Goal: Communication & Community: Answer question/provide support

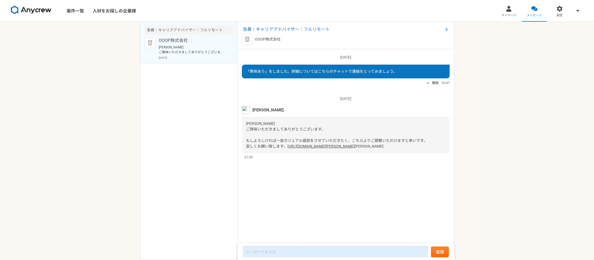
click at [272, 40] on p "OOOP株式会社" at bounding box center [268, 40] width 26 height 6
click at [285, 29] on span "急募｜キャリアアドバイザー｜フルリモート" at bounding box center [343, 29] width 200 height 6
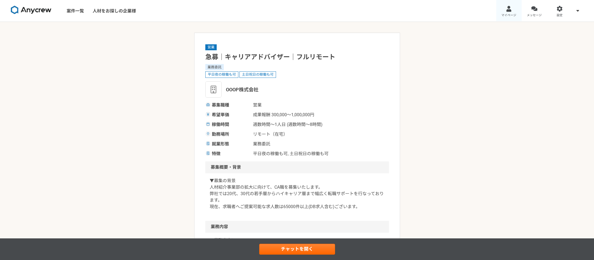
click at [508, 12] on div at bounding box center [508, 9] width 6 height 6
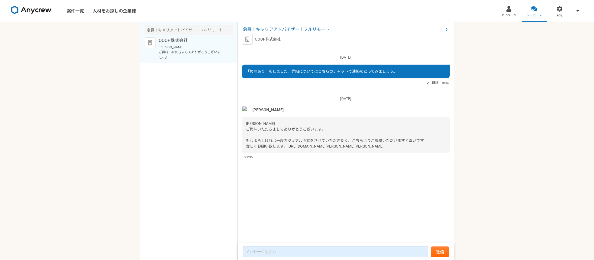
click at [287, 149] on link "[URL][DOMAIN_NAME][PERSON_NAME]" at bounding box center [320, 146] width 67 height 4
click at [220, 193] on div "急募｜キャリアアドバイザー｜フルリモート OOOP株式会社 [PERSON_NAME] ご興味いただきましてありがとうございます。 もしよろしければ一度カジュ…" at bounding box center [188, 141] width 97 height 239
drag, startPoint x: 246, startPoint y: 165, endPoint x: 253, endPoint y: 165, distance: 6.8
click at [354, 149] on span "[PERSON_NAME]" at bounding box center [368, 146] width 29 height 4
copy span "[PERSON_NAME]"
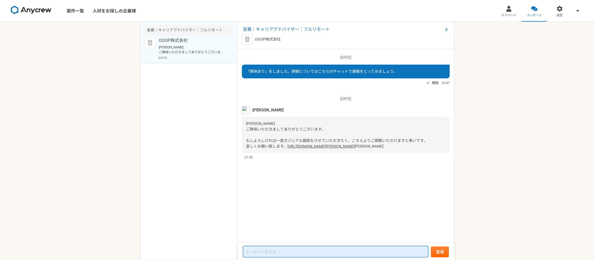
click at [306, 251] on textarea at bounding box center [335, 251] width 185 height 11
paste textarea "[PERSON_NAME]"
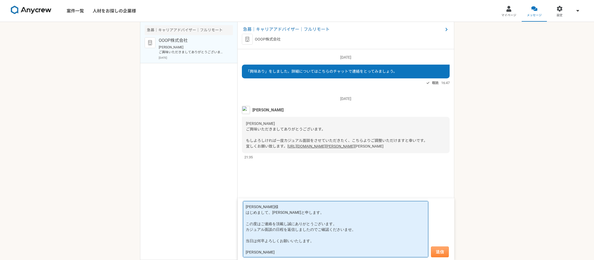
type textarea "[PERSON_NAME]様 はじめまして。[PERSON_NAME]と申します。 この度はご連絡を頂戴し誠にありがとうございます。 カジュアル面談の日程を返…"
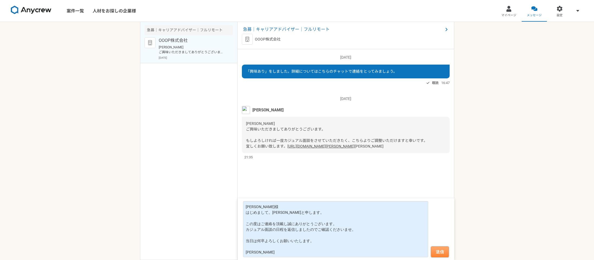
click at [444, 250] on button "送信" at bounding box center [440, 252] width 18 height 11
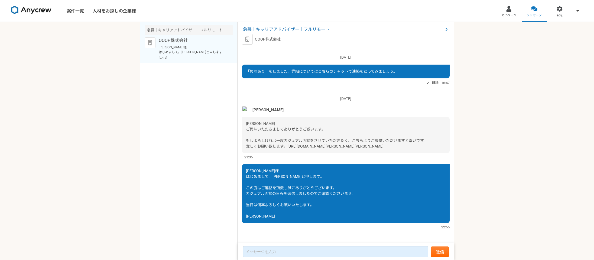
click at [198, 103] on div "急募｜キャリアアドバイザー｜フルリモート OOOP株式会社 [PERSON_NAME]様 はじめまして。[PERSON_NAME]と申します。 この度はご連絡…" at bounding box center [188, 141] width 97 height 239
click at [504, 15] on span "マイページ" at bounding box center [508, 15] width 15 height 4
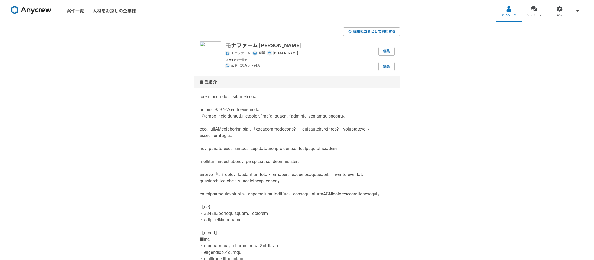
click at [241, 64] on span "公開（スカウト対象）" at bounding box center [247, 65] width 32 height 5
click at [227, 60] on p "プライバシー設定" at bounding box center [245, 60] width 38 height 4
